Goal: Obtain resource: Download file/media

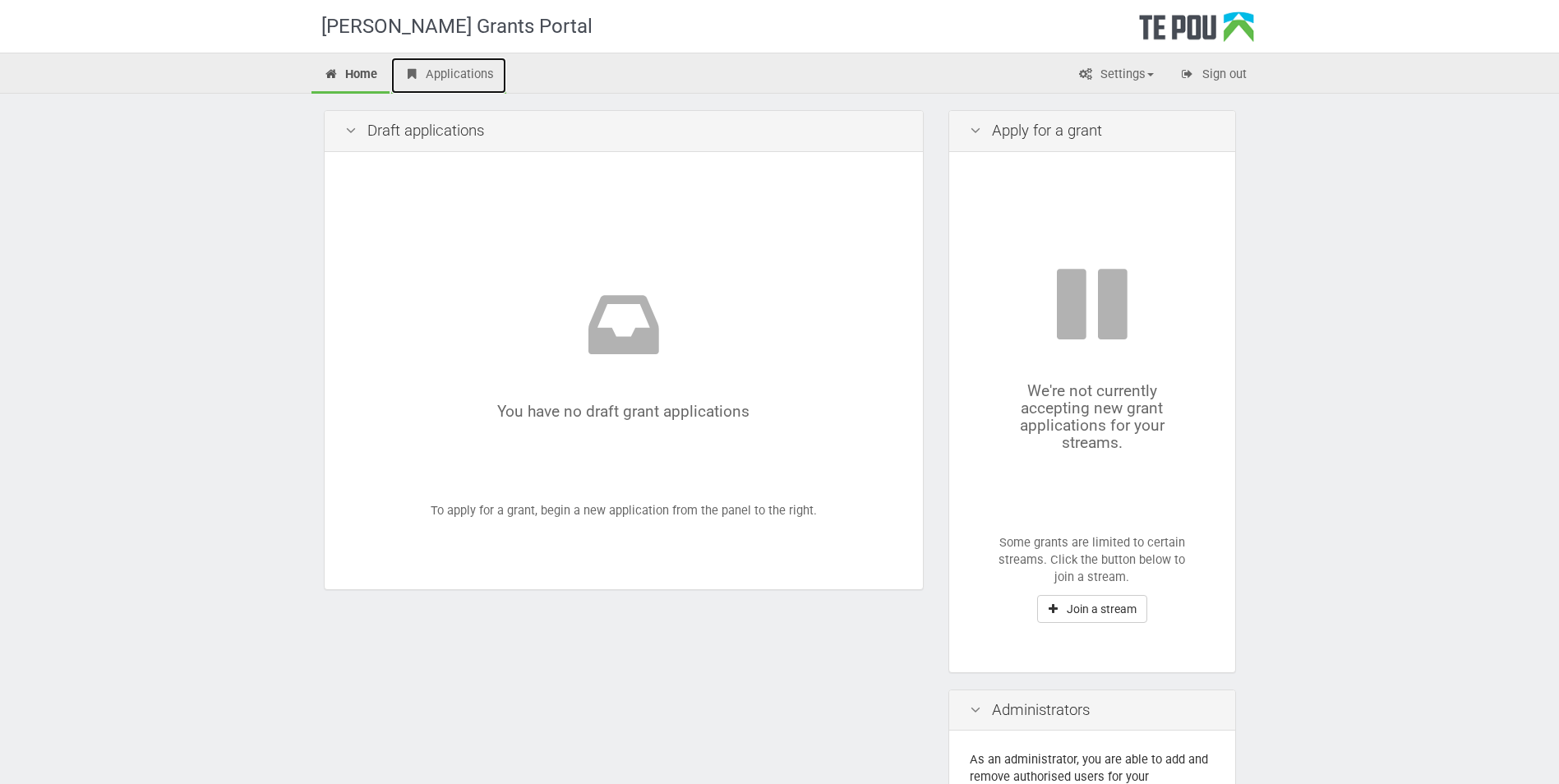
click at [471, 72] on link "Applications" at bounding box center [449, 76] width 115 height 37
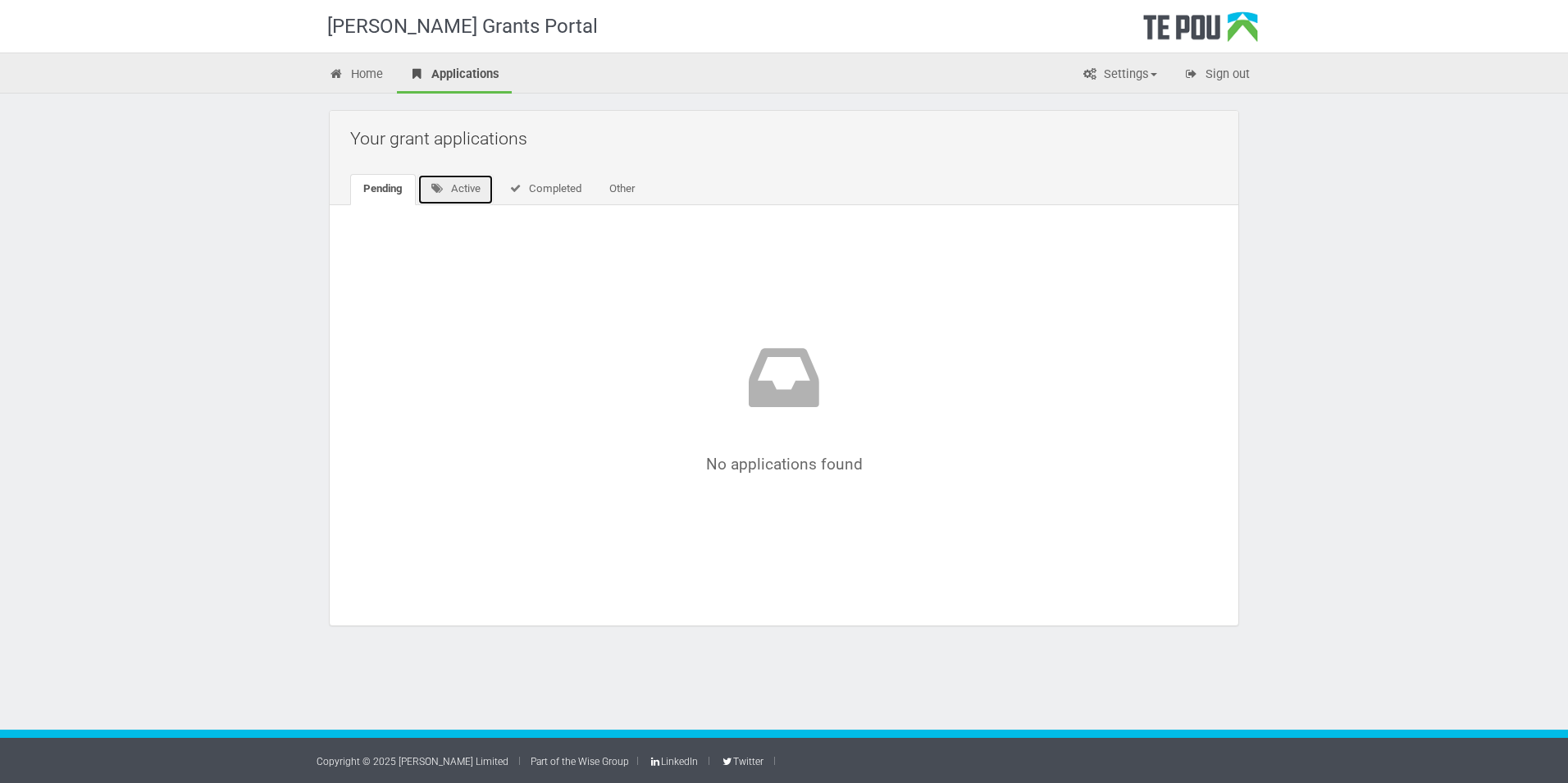
click at [474, 188] on link "Active" at bounding box center [455, 189] width 76 height 31
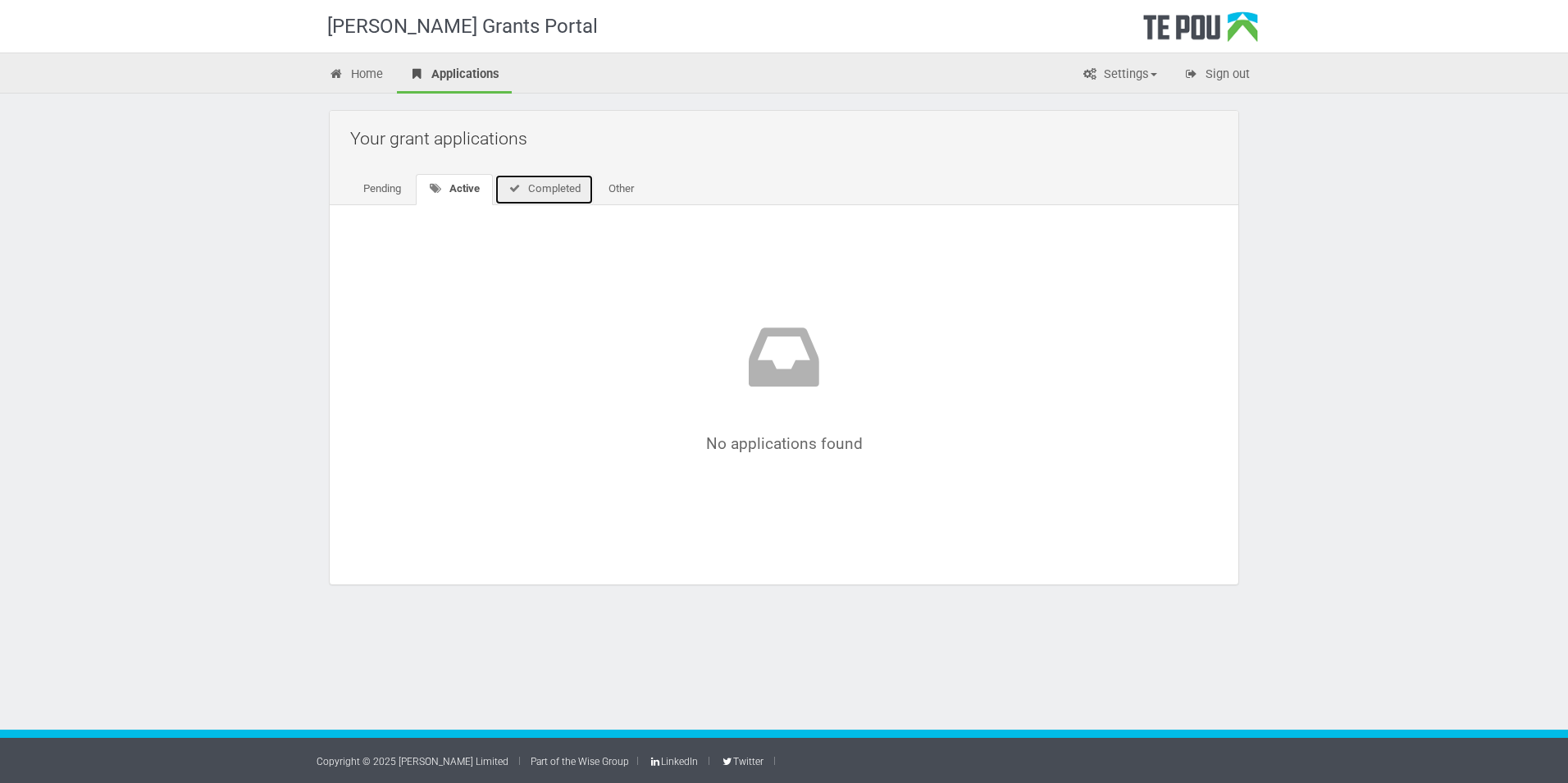
click at [560, 188] on link "Completed" at bounding box center [543, 189] width 99 height 31
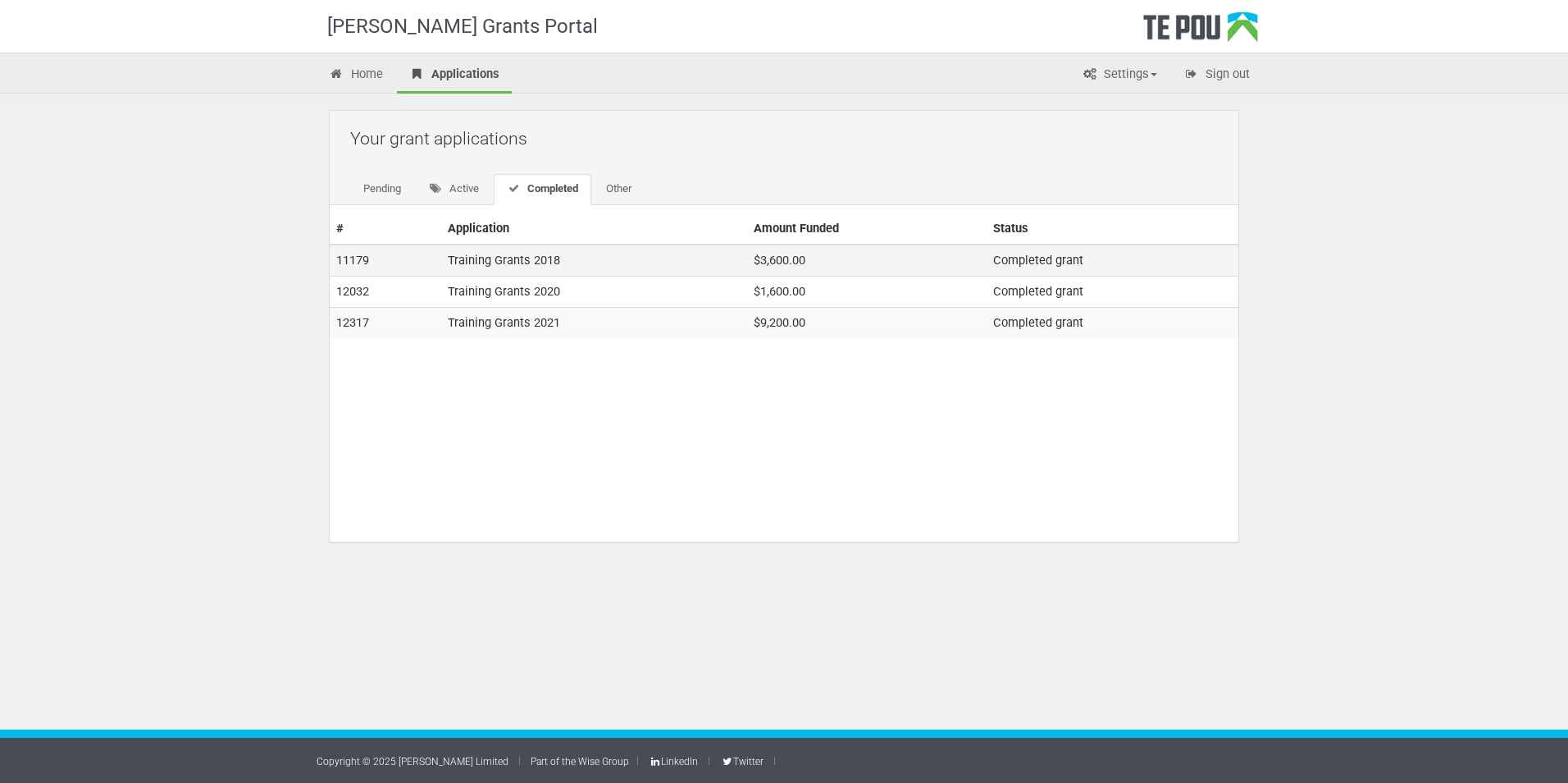
click at [502, 257] on td "Training Grants 2018" at bounding box center [594, 260] width 306 height 31
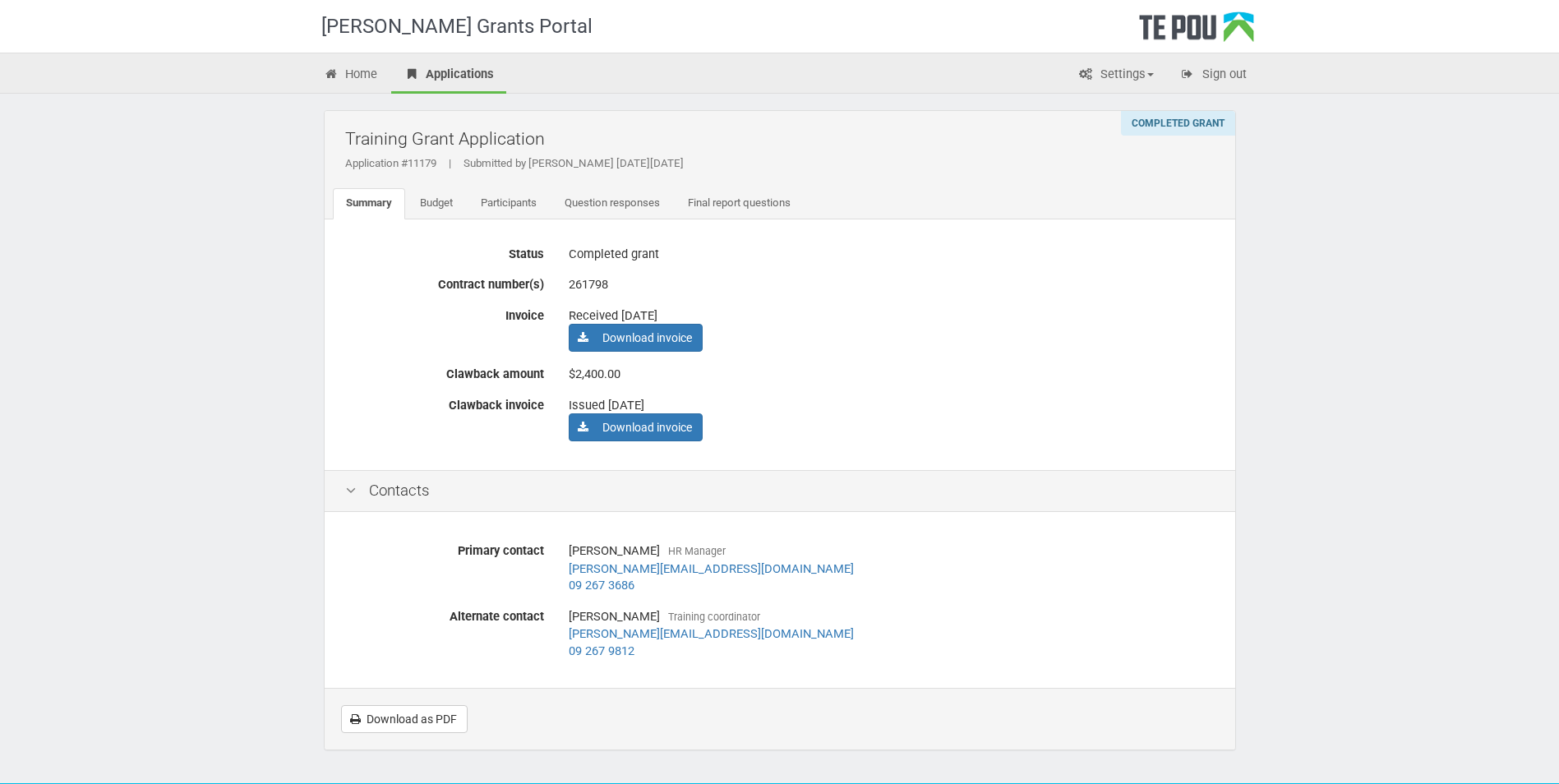
scroll to position [53, 0]
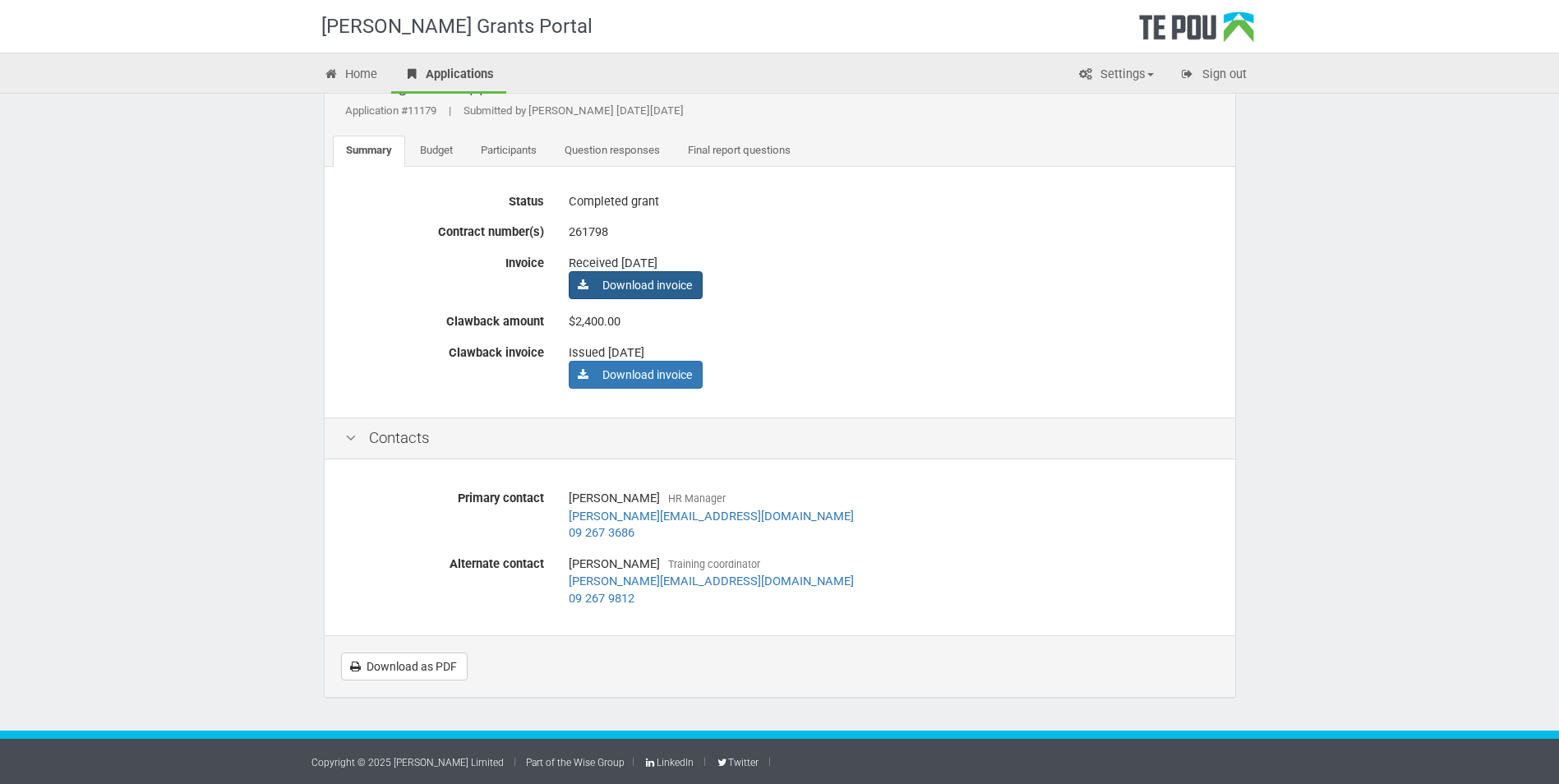
click at [652, 280] on link "Download invoice" at bounding box center [635, 285] width 134 height 28
